Goal: Navigation & Orientation: Find specific page/section

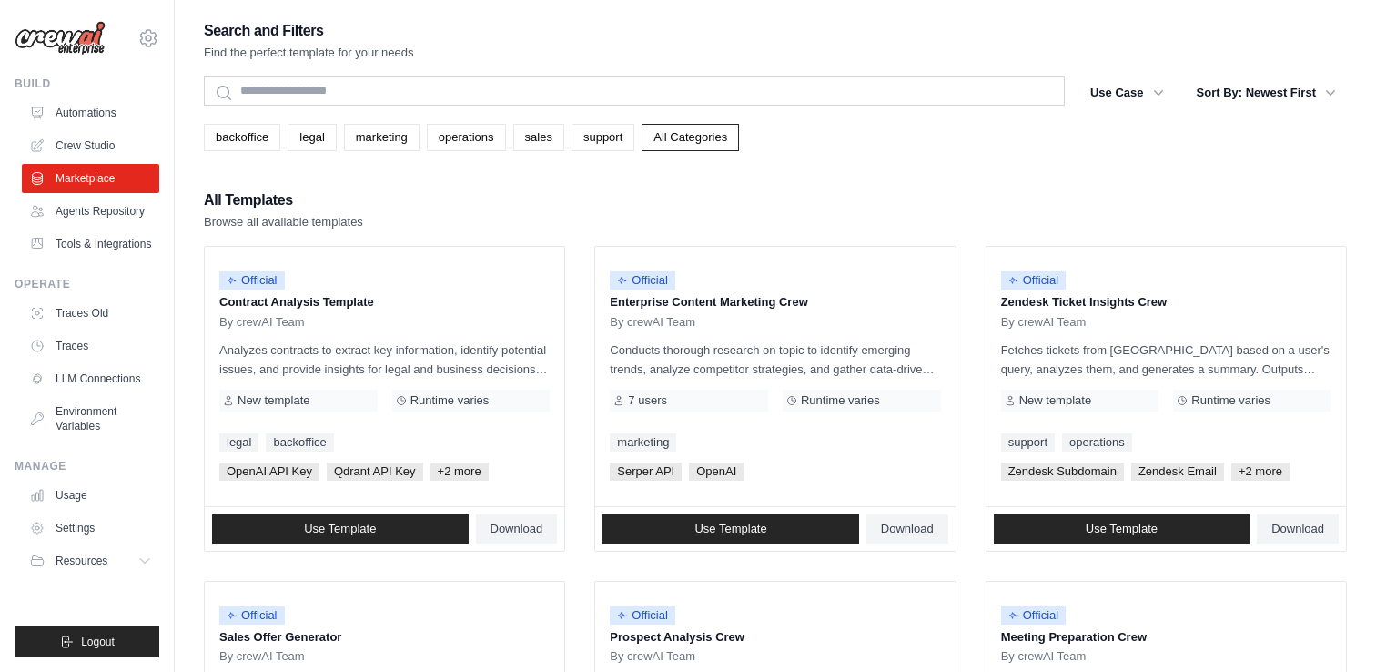
click at [524, 192] on div "All Templates Browse all available templates" at bounding box center [775, 209] width 1143 height 44
click at [303, 373] on p "Analyzes contracts to extract key information, identify potential issues, and p…" at bounding box center [384, 359] width 330 height 38
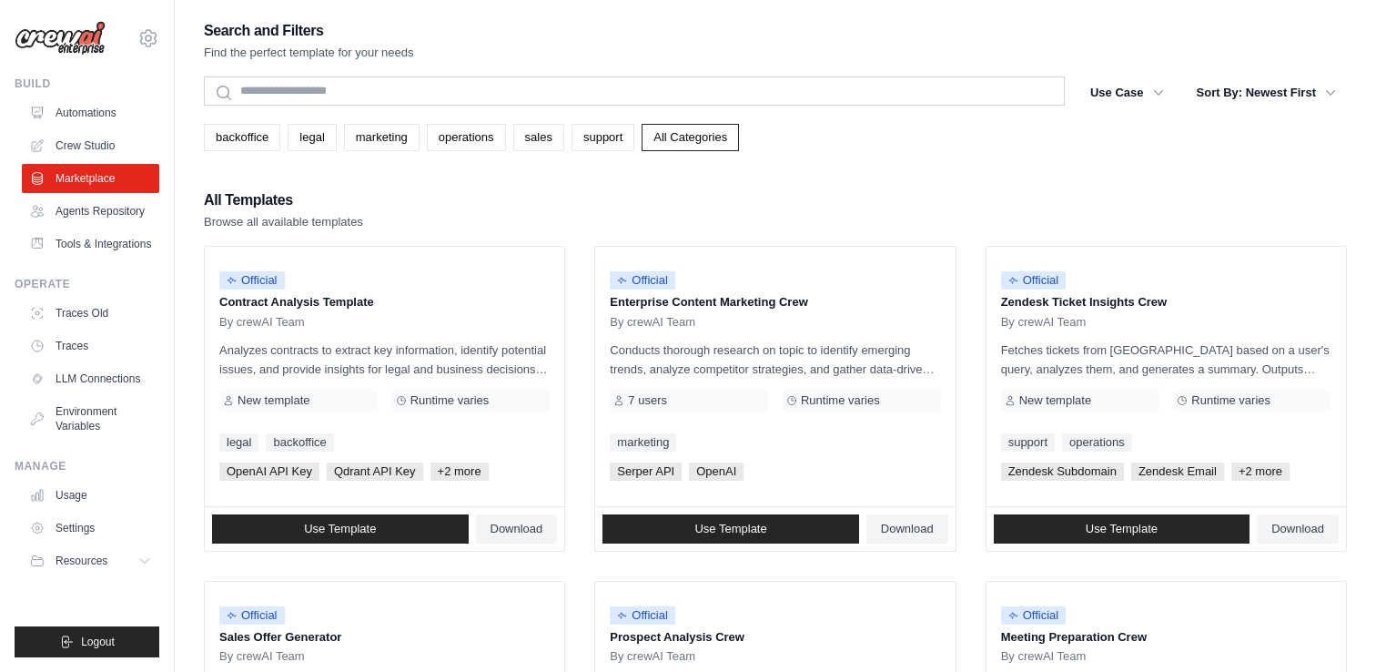
click at [561, 217] on div "All Templates Browse all available templates" at bounding box center [775, 209] width 1143 height 44
click at [601, 208] on div "All Templates Browse all available templates" at bounding box center [775, 209] width 1143 height 44
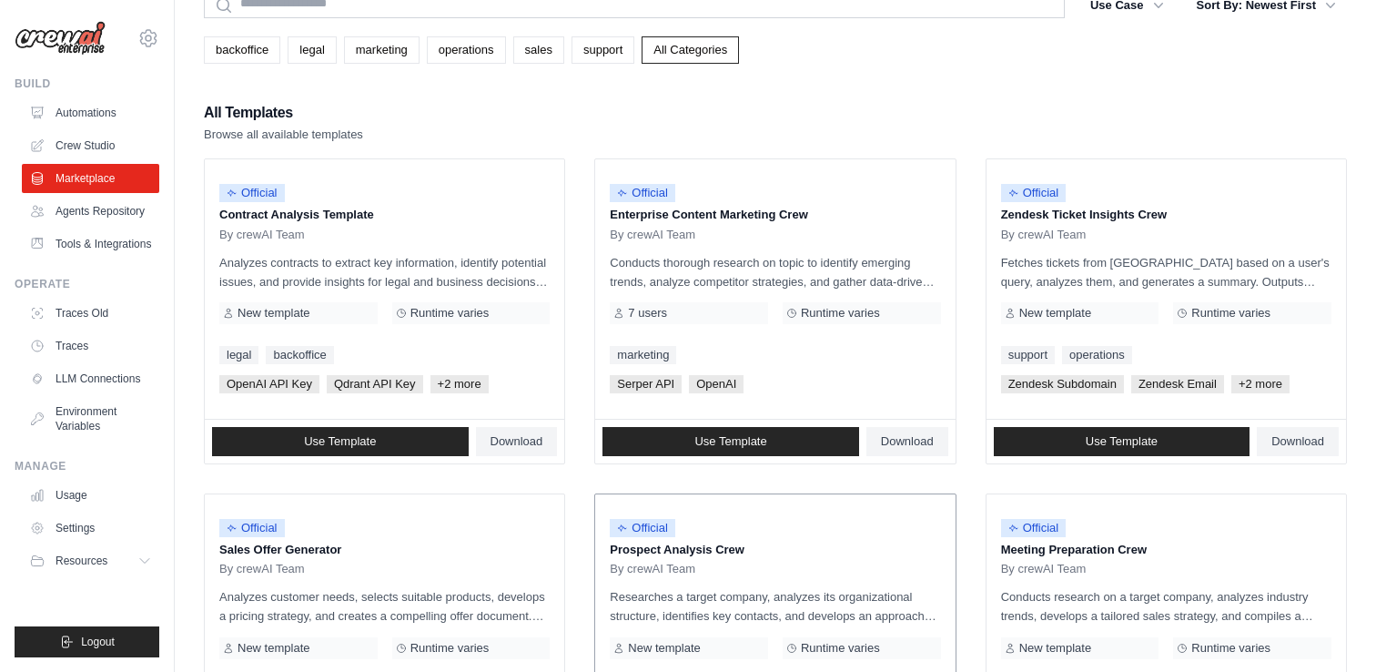
scroll to position [80, 0]
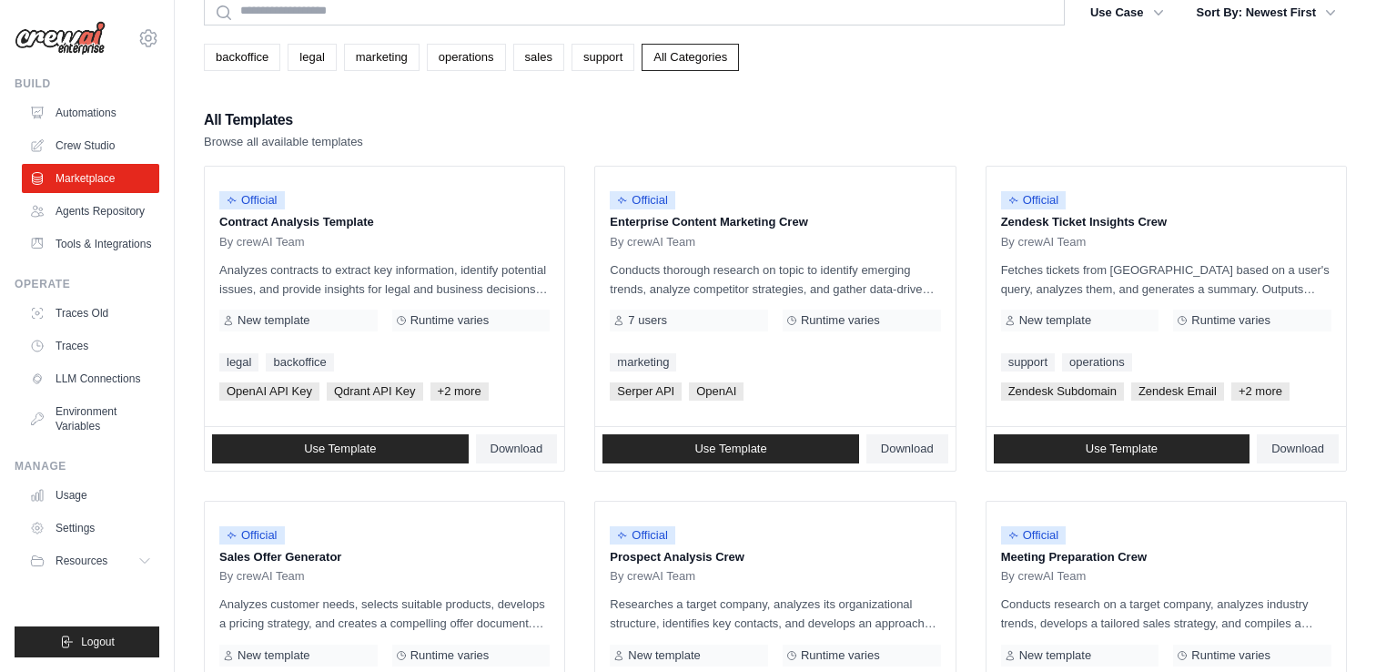
click at [789, 109] on div "All Templates Browse all available templates" at bounding box center [775, 129] width 1143 height 44
